Goal: Navigation & Orientation: Find specific page/section

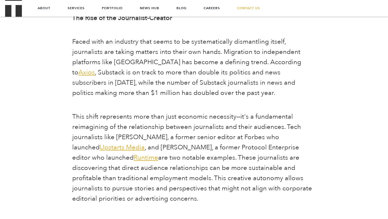
scroll to position [438, 0]
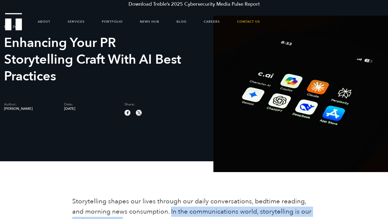
scroll to position [21, 0]
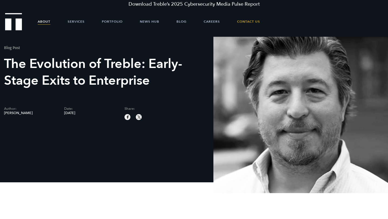
click at [44, 22] on link "About" at bounding box center [44, 21] width 13 height 16
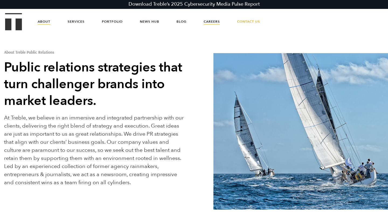
click at [211, 21] on link "Careers" at bounding box center [212, 21] width 16 height 16
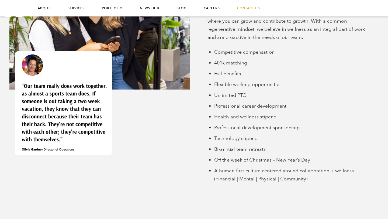
scroll to position [1283, 0]
